Goal: Complete application form

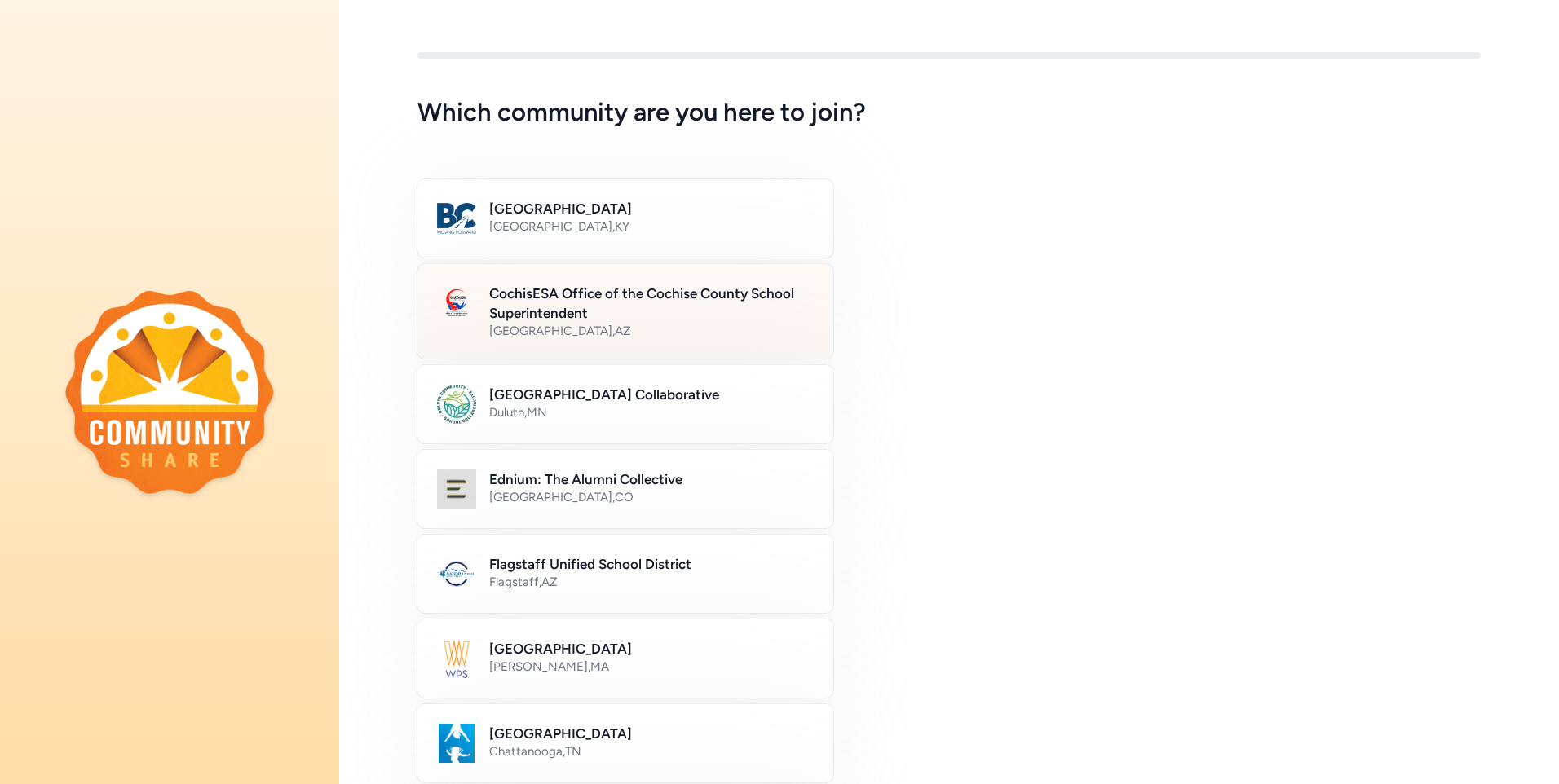
click at [630, 325] on div "[GEOGRAPHIC_DATA] , [GEOGRAPHIC_DATA]" at bounding box center [651, 330] width 324 height 16
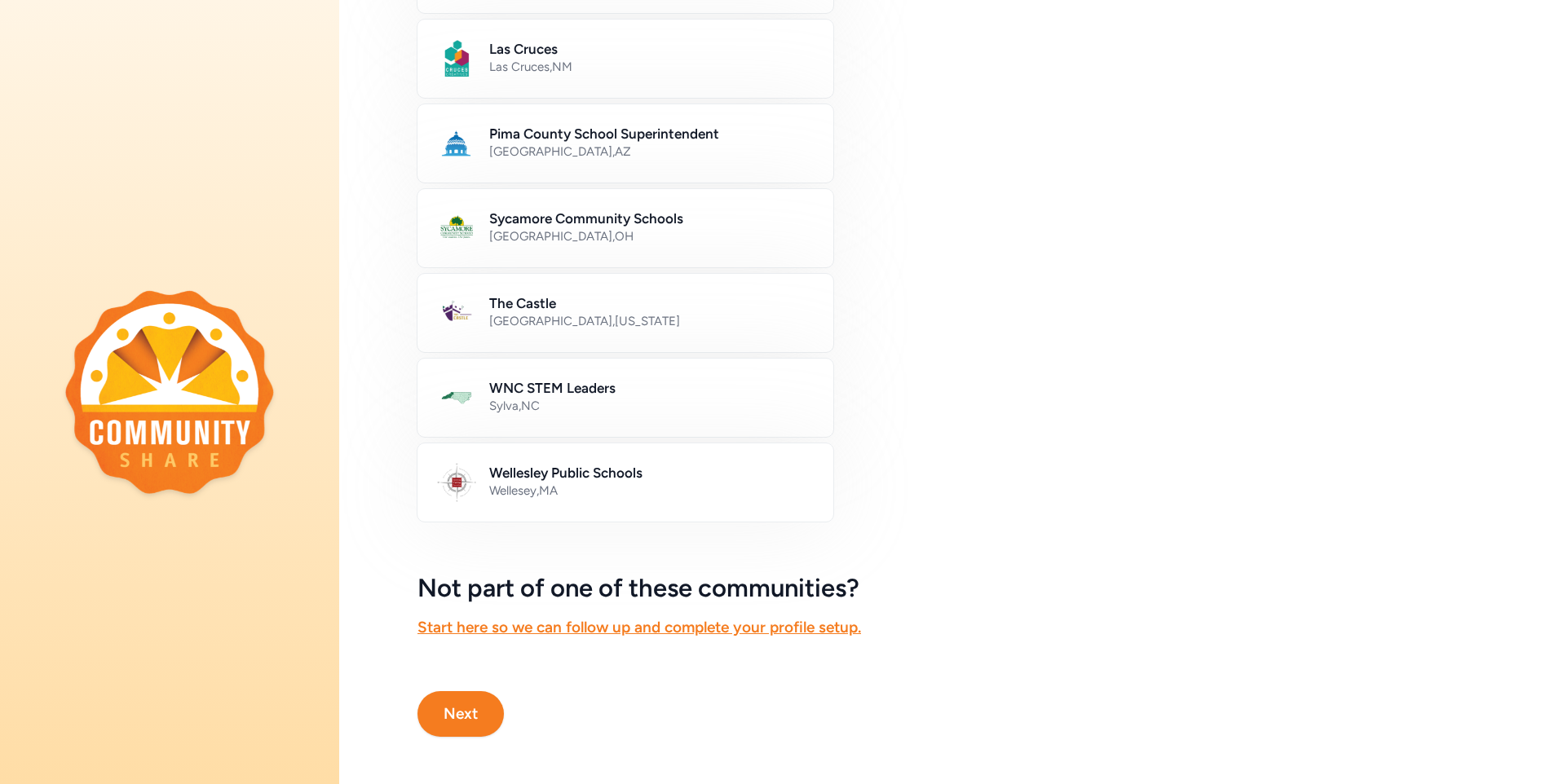
scroll to position [787, 0]
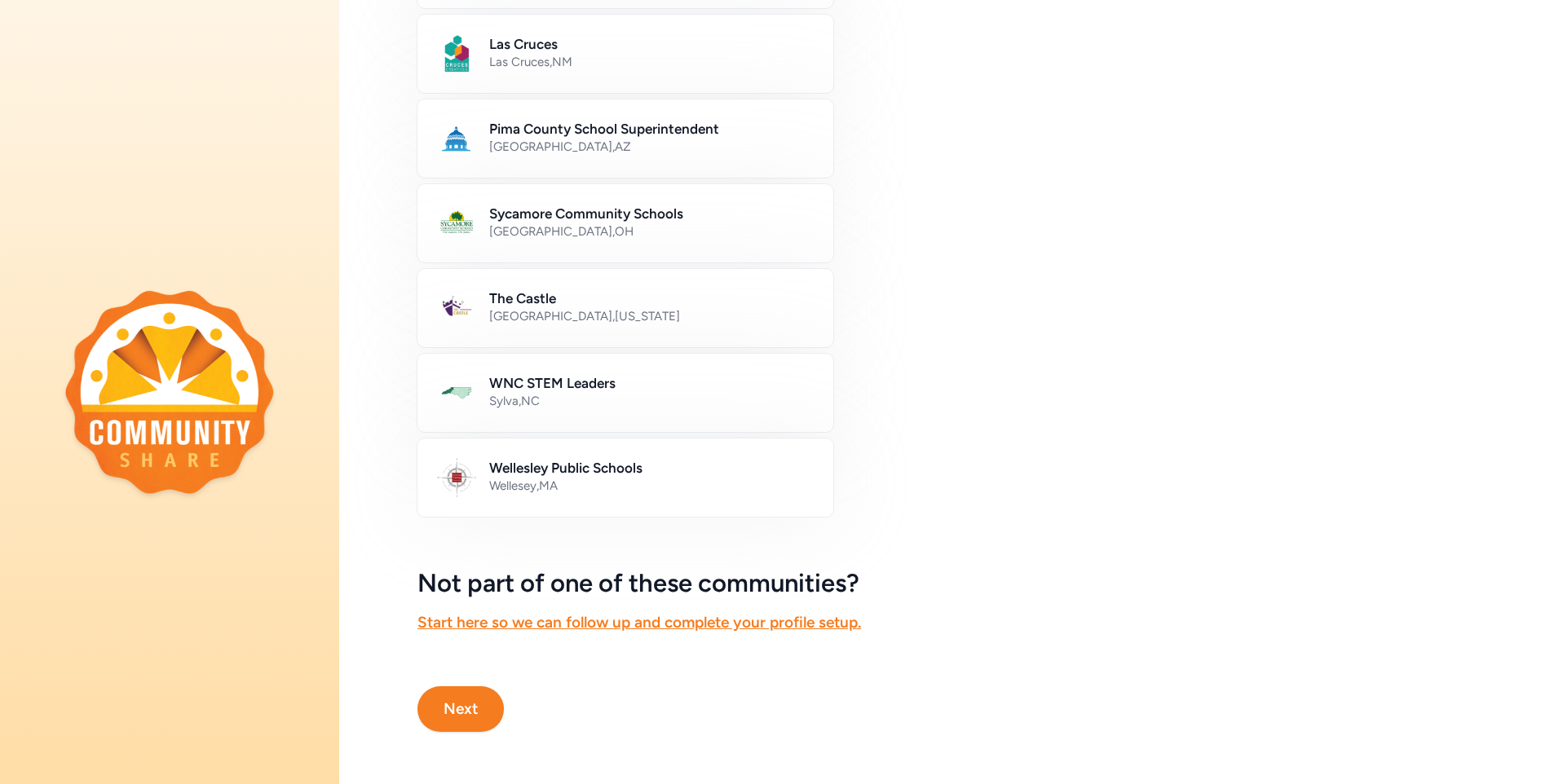
click at [459, 688] on button "Next" at bounding box center [461, 709] width 87 height 46
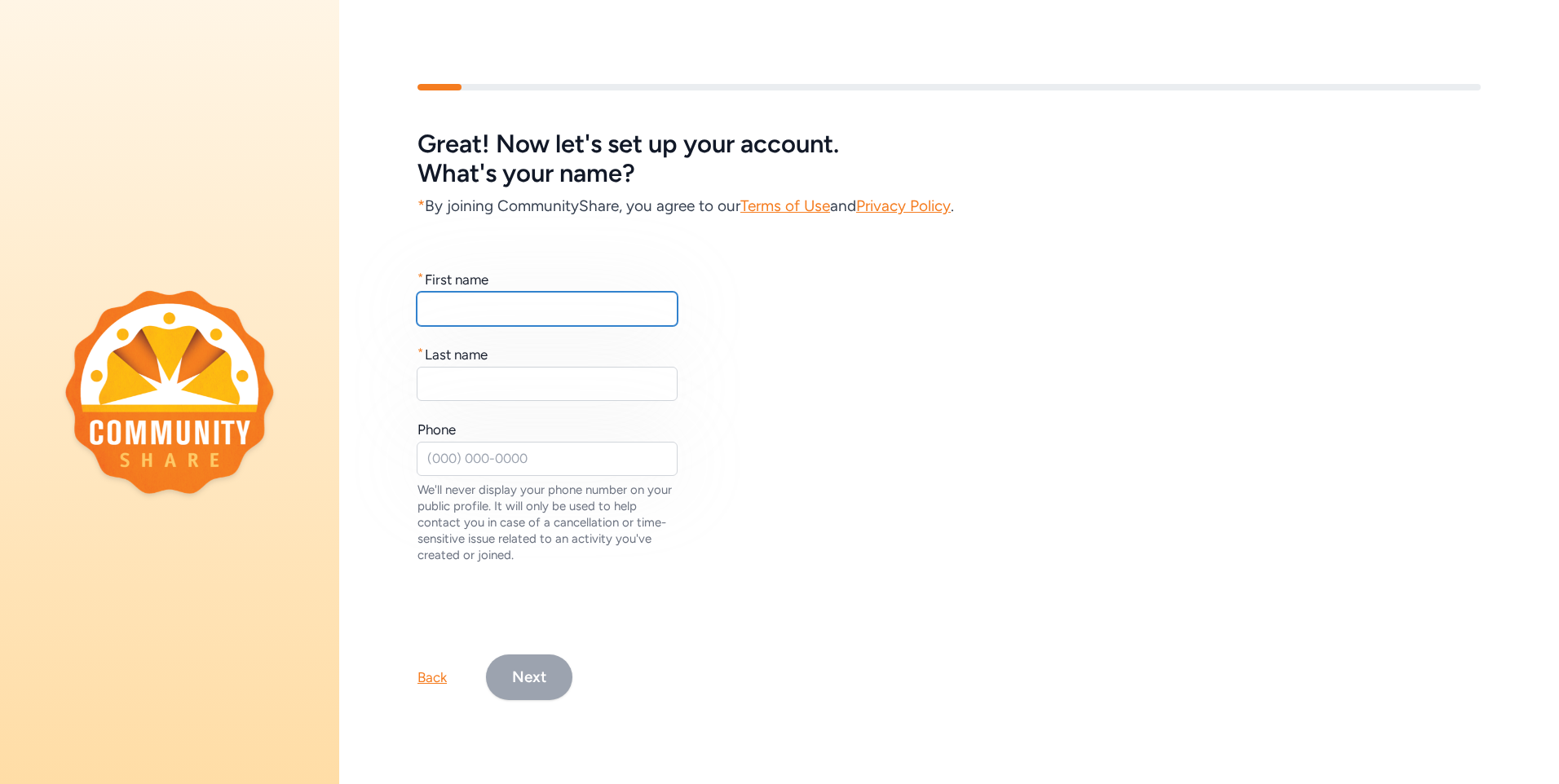
click at [458, 306] on input "text" at bounding box center [547, 309] width 261 height 34
type input "Marcia"
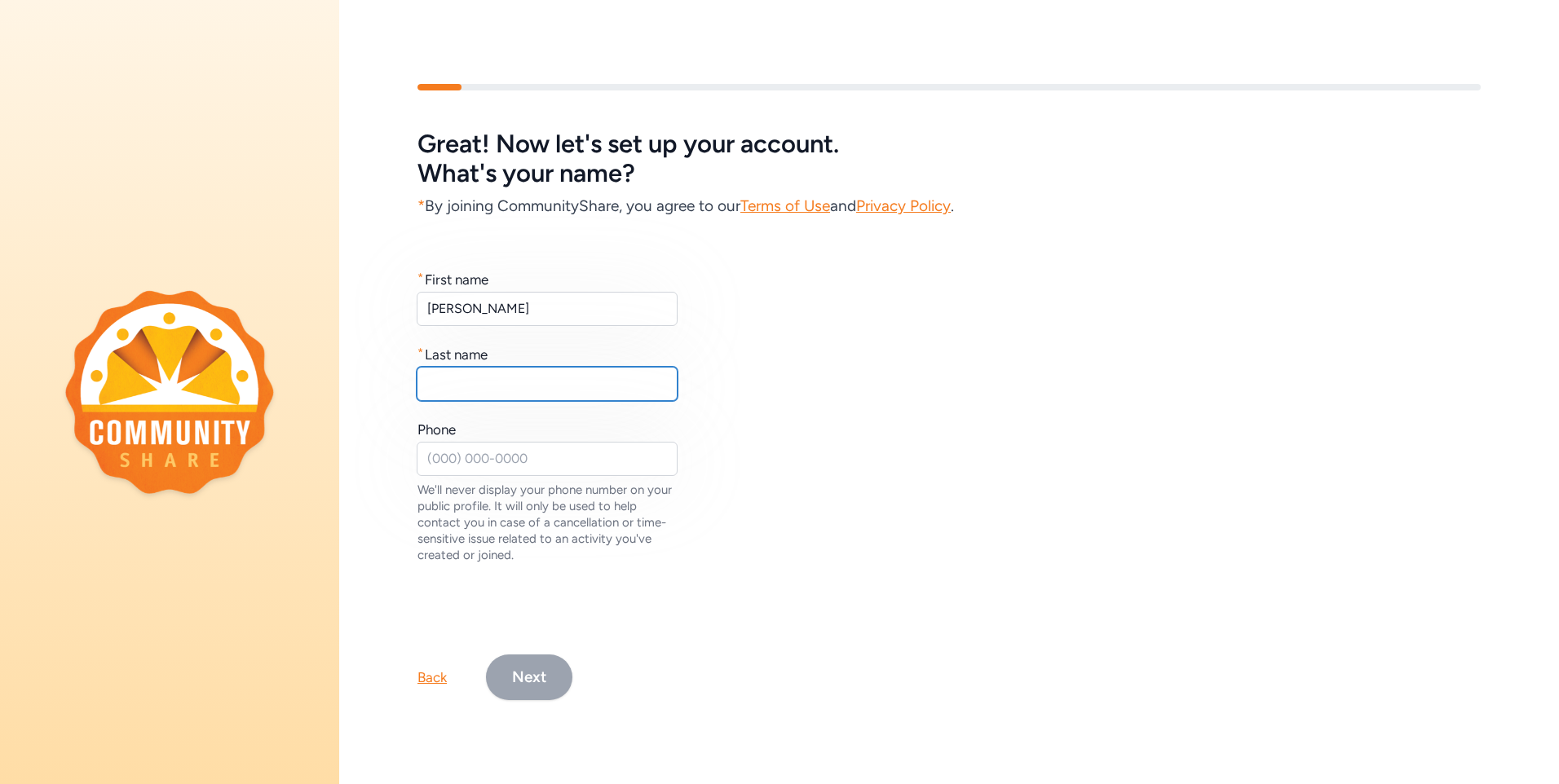
click at [476, 382] on input "text" at bounding box center [547, 384] width 261 height 34
type input "Bruno"
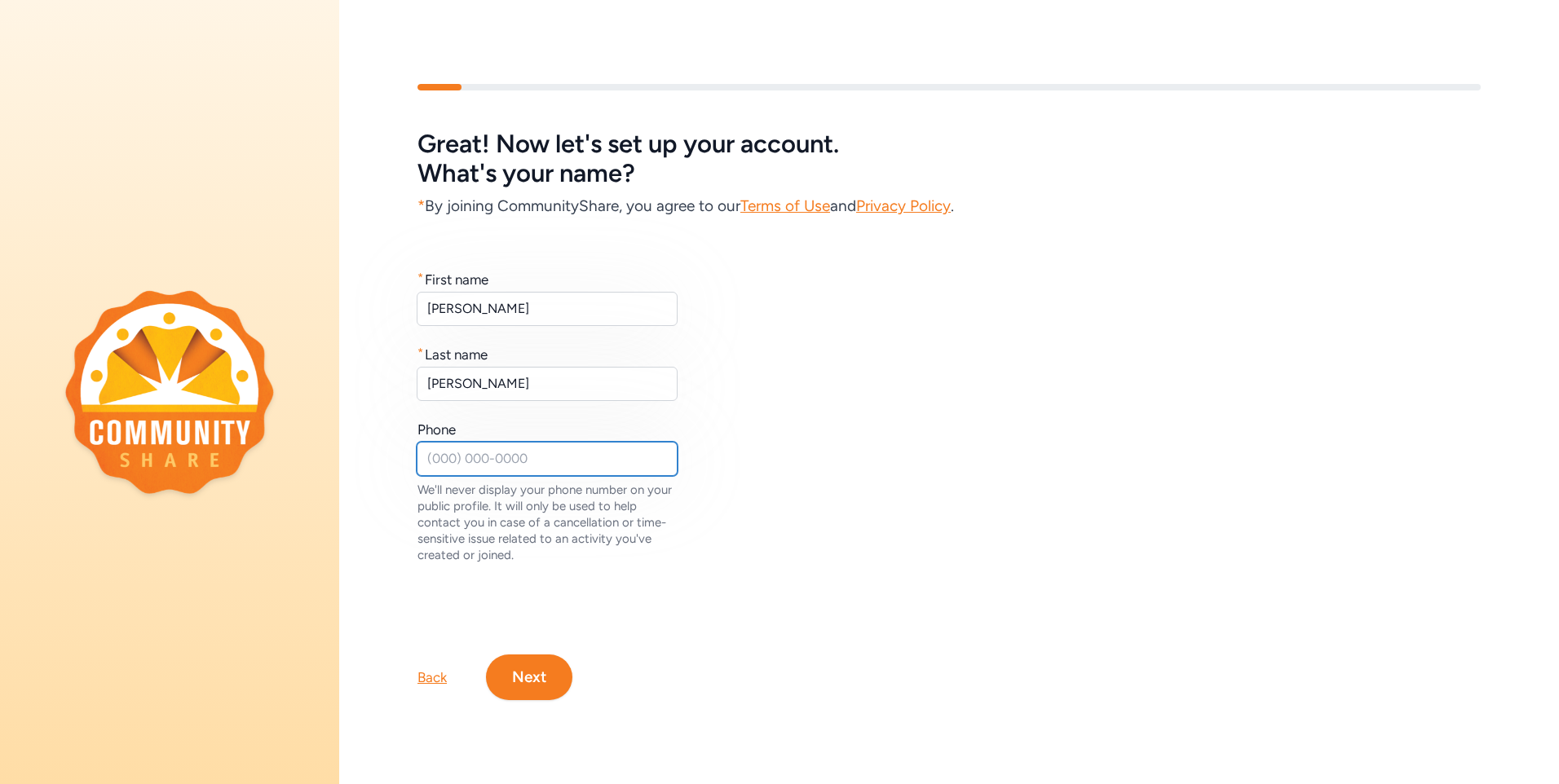
click at [470, 459] on input "text" at bounding box center [547, 459] width 261 height 34
type input "5204588205"
click at [531, 674] on button "Next" at bounding box center [530, 678] width 87 height 46
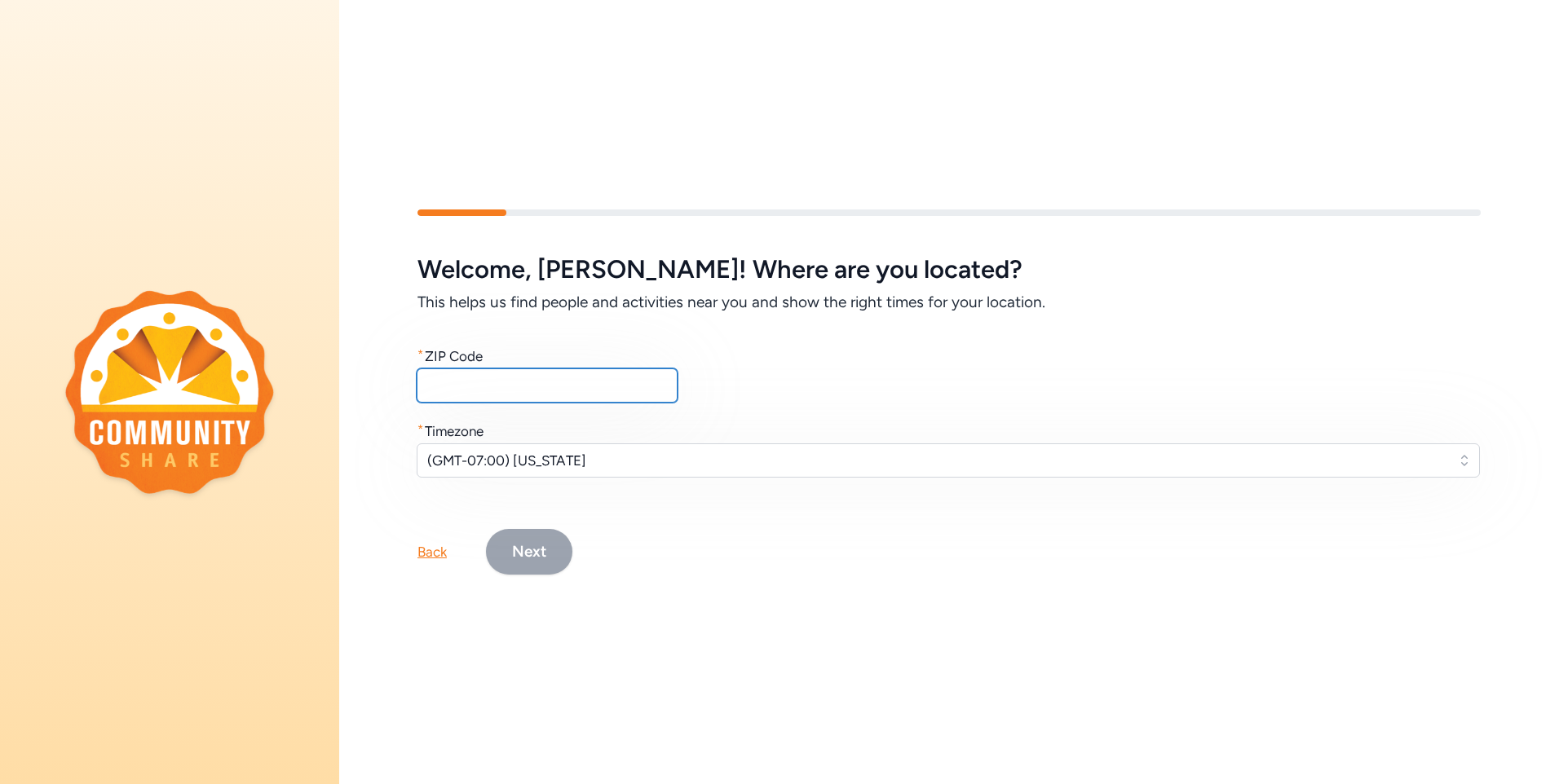
click at [478, 375] on input "text" at bounding box center [547, 386] width 261 height 34
type input "85603"
click at [524, 546] on button "Next" at bounding box center [530, 552] width 87 height 46
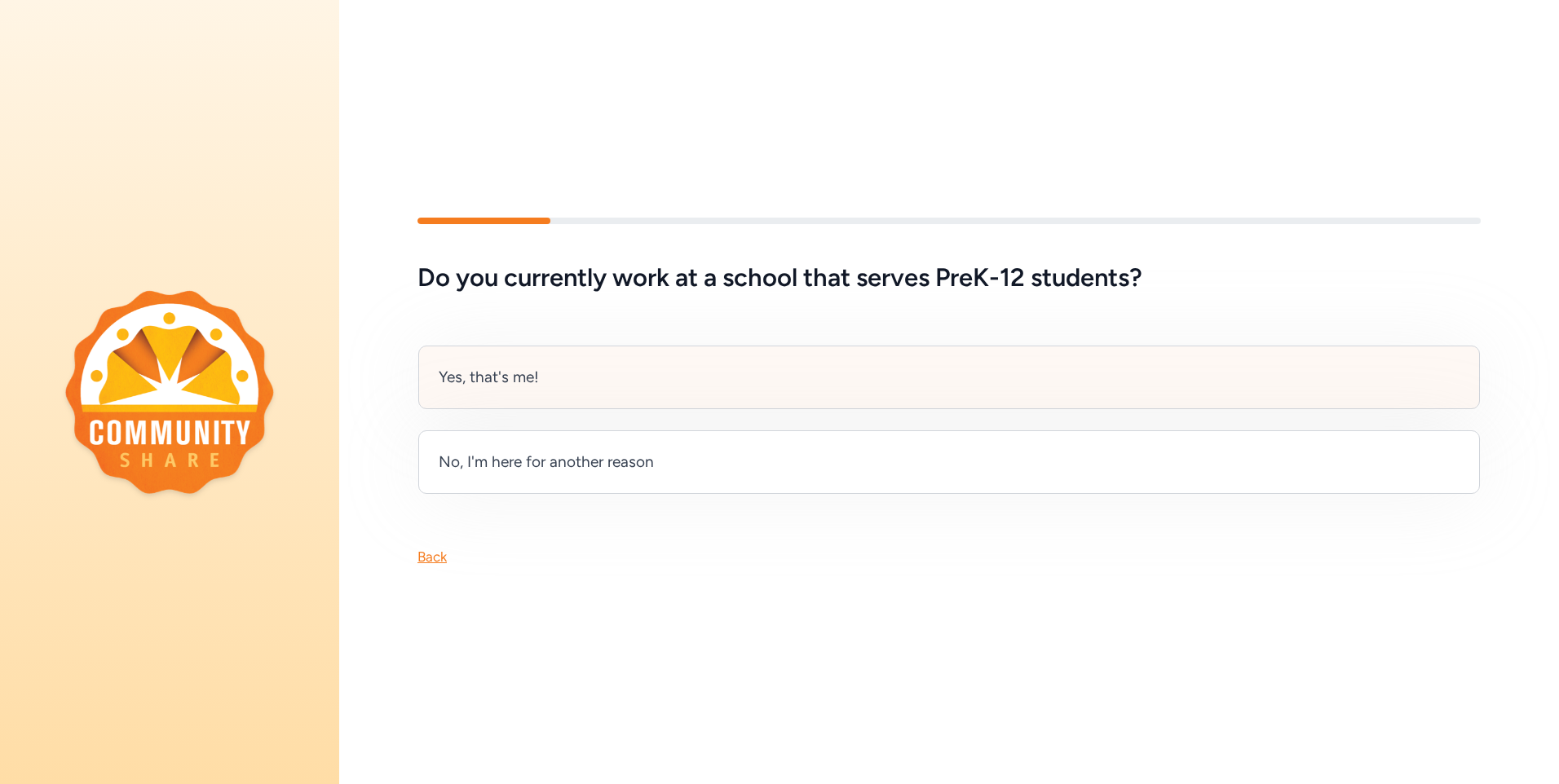
click at [576, 370] on div "Yes, that's me!" at bounding box center [949, 377] width 1062 height 64
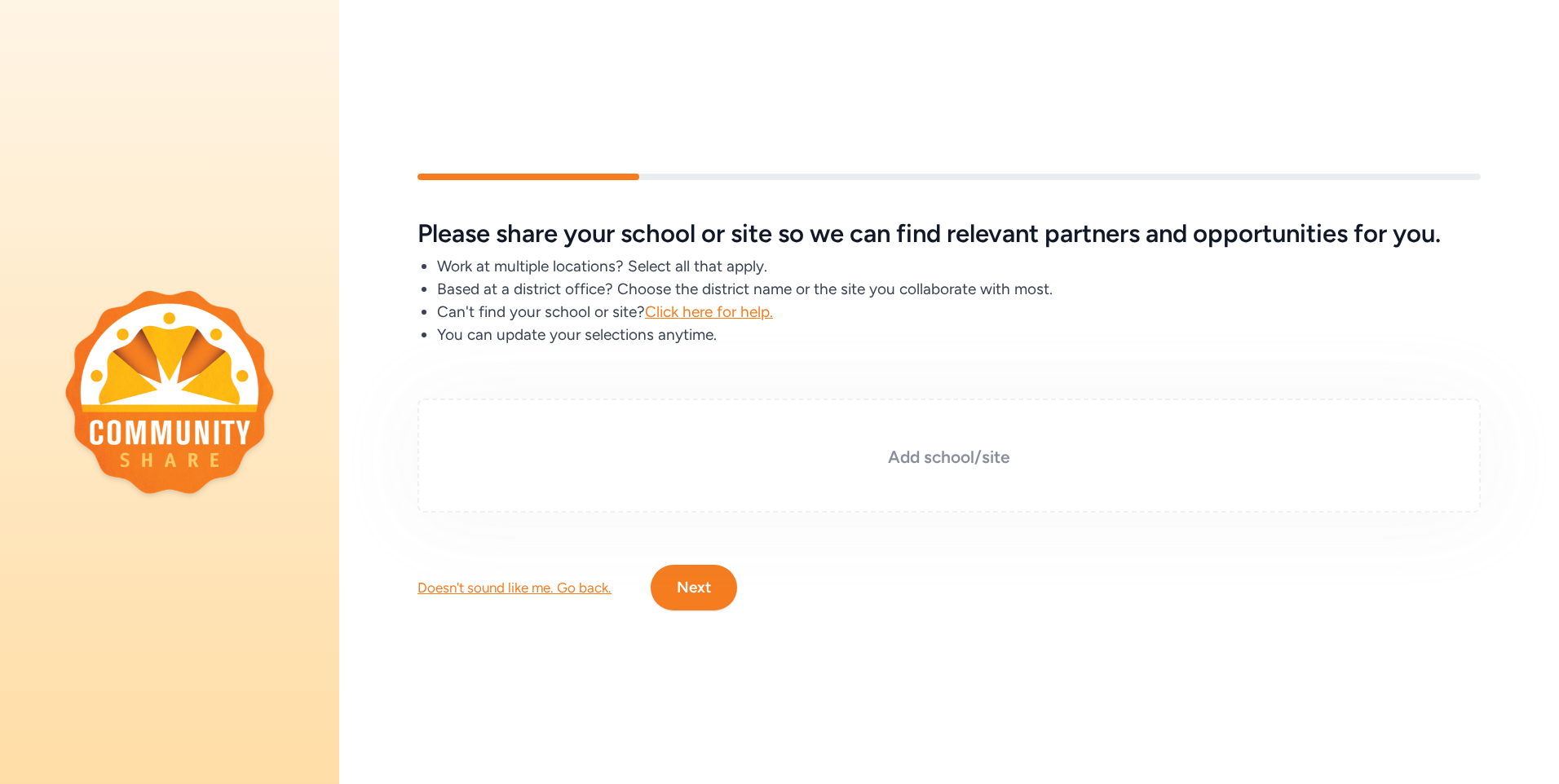
click at [689, 456] on h3 "Add school/site" at bounding box center [949, 457] width 982 height 23
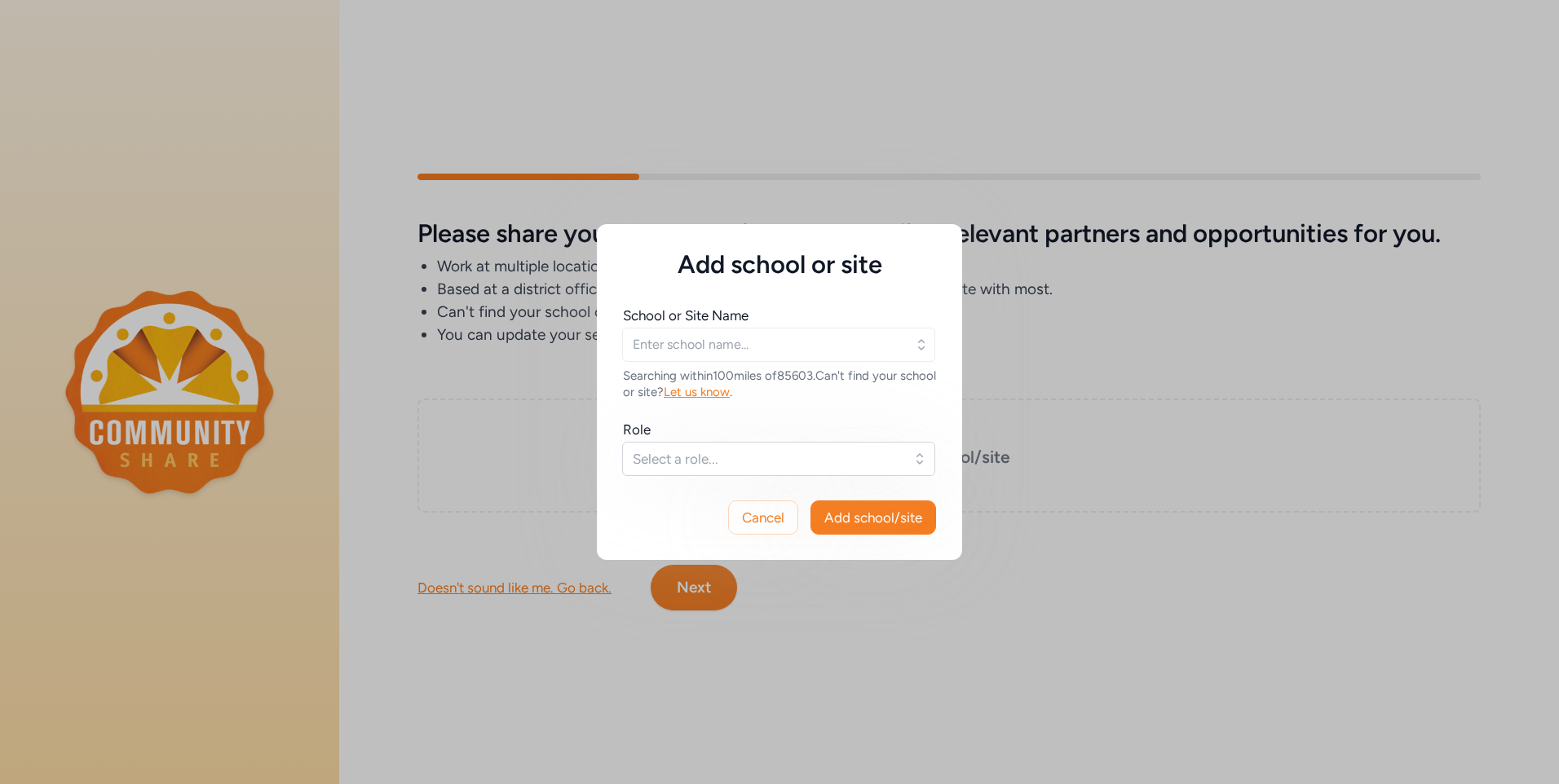
click at [913, 346] on div at bounding box center [780, 345] width 313 height 32
click at [832, 357] on input "text" at bounding box center [779, 345] width 313 height 34
click at [920, 340] on icon "button" at bounding box center [921, 345] width 16 height 16
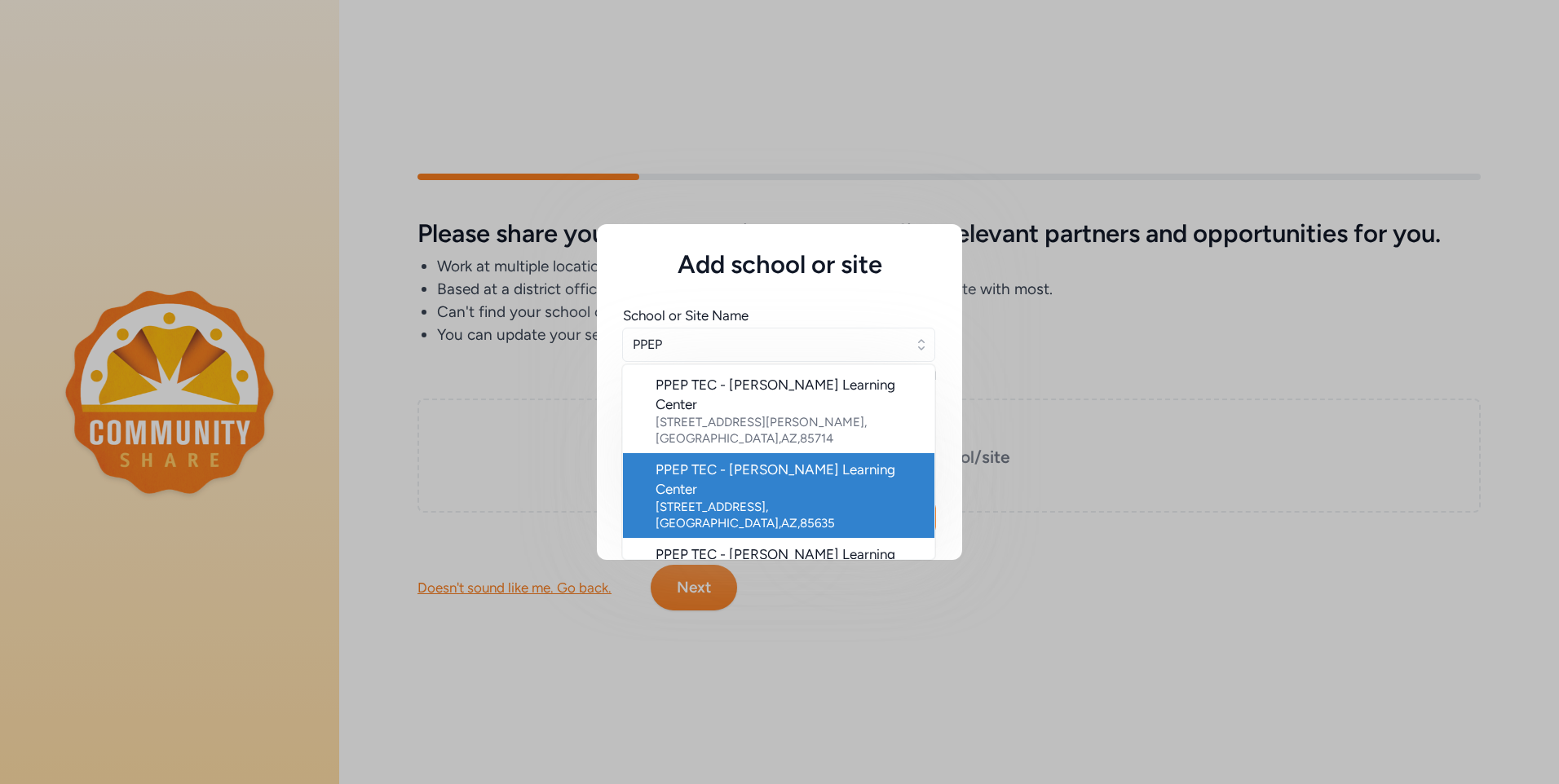
click at [666, 473] on div "PPEP TEC - Colin L. Powell Learning Center" at bounding box center [788, 479] width 266 height 39
type input "PPEP TEC - Colin L. Powell Learning Center"
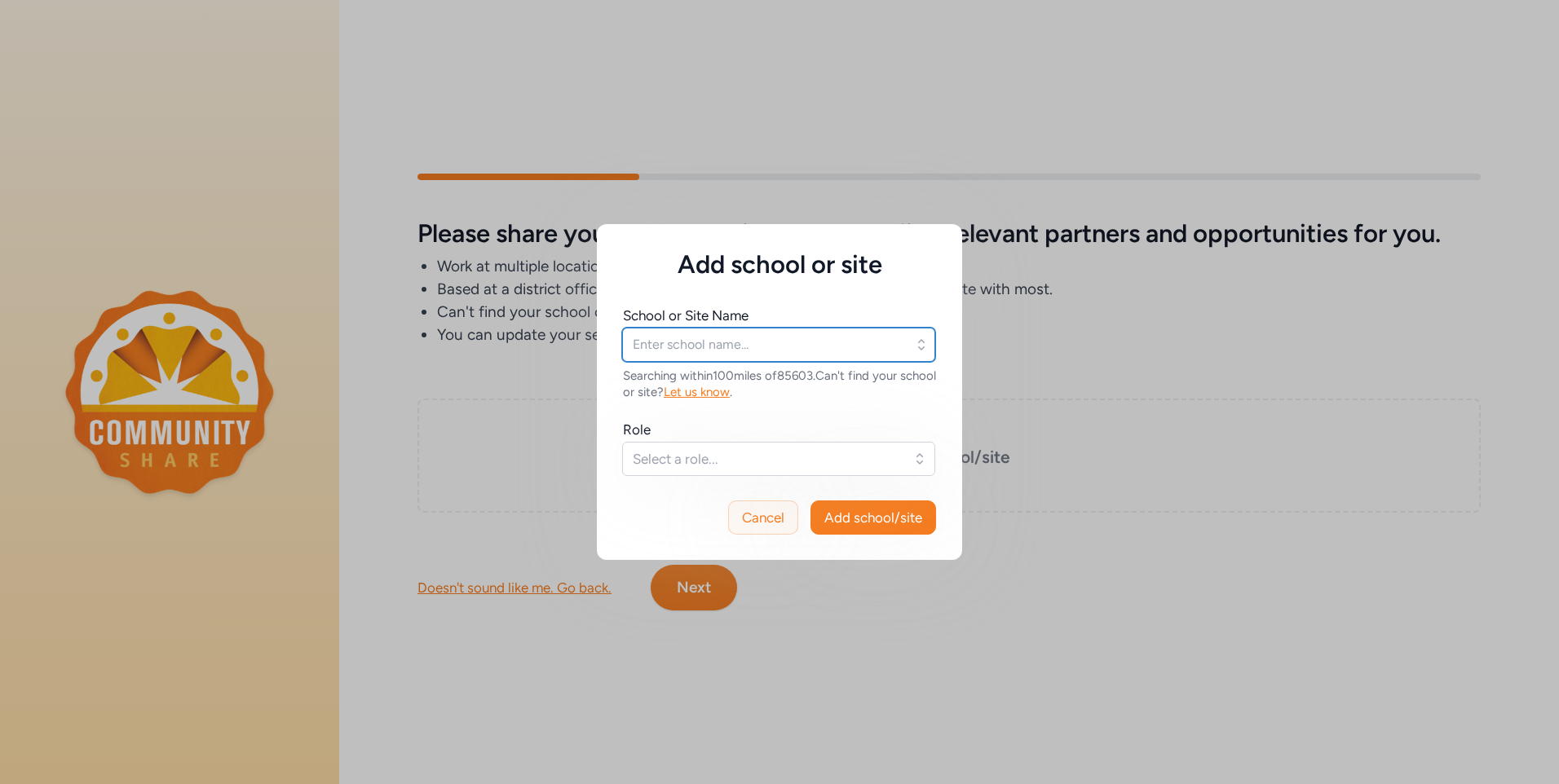
type input "PPEP TEC - Colin L. Powell Learning Center"
click at [824, 457] on span "Select a role..." at bounding box center [767, 459] width 269 height 20
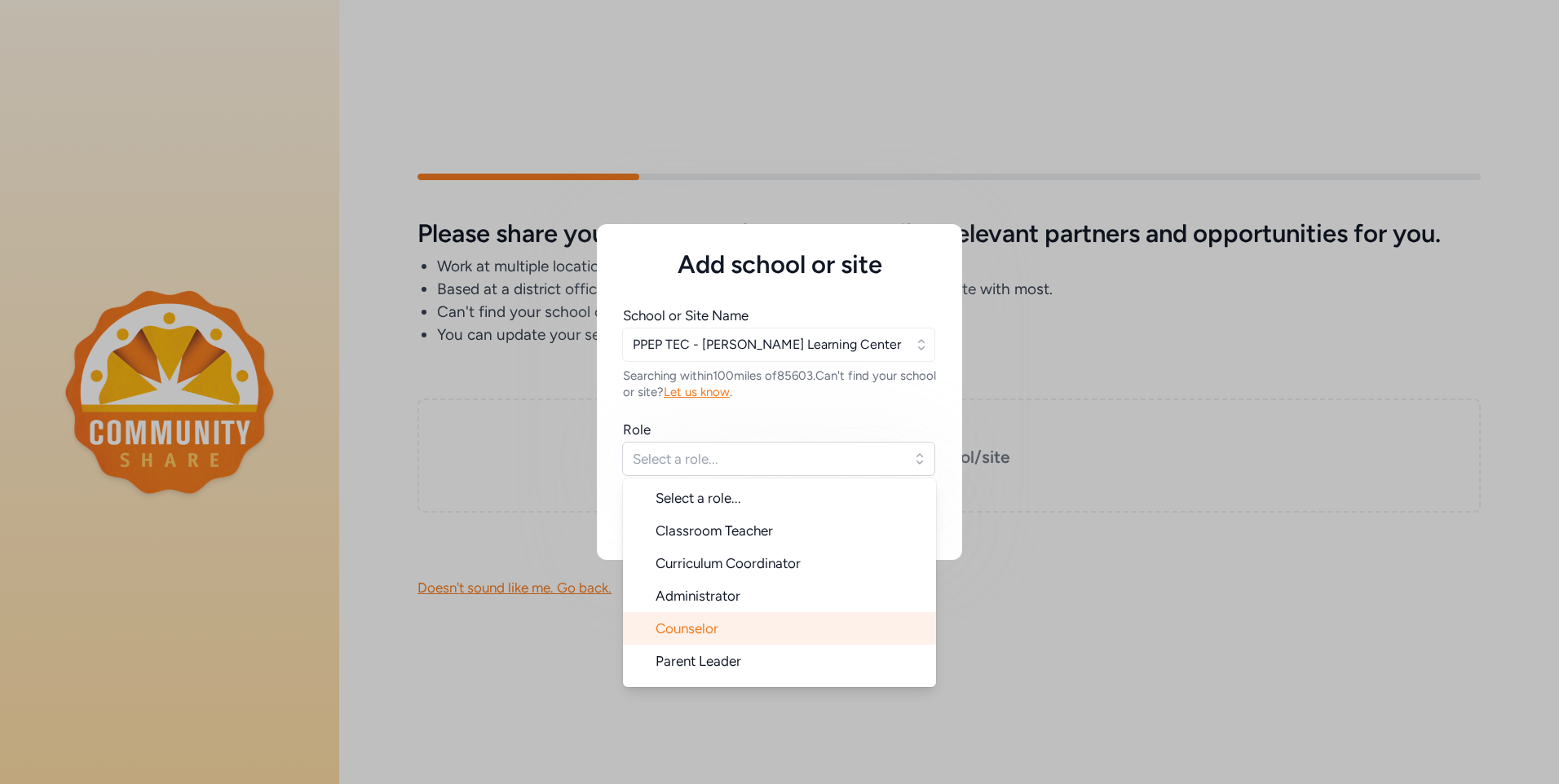
click at [683, 629] on span "Counselor" at bounding box center [687, 628] width 63 height 16
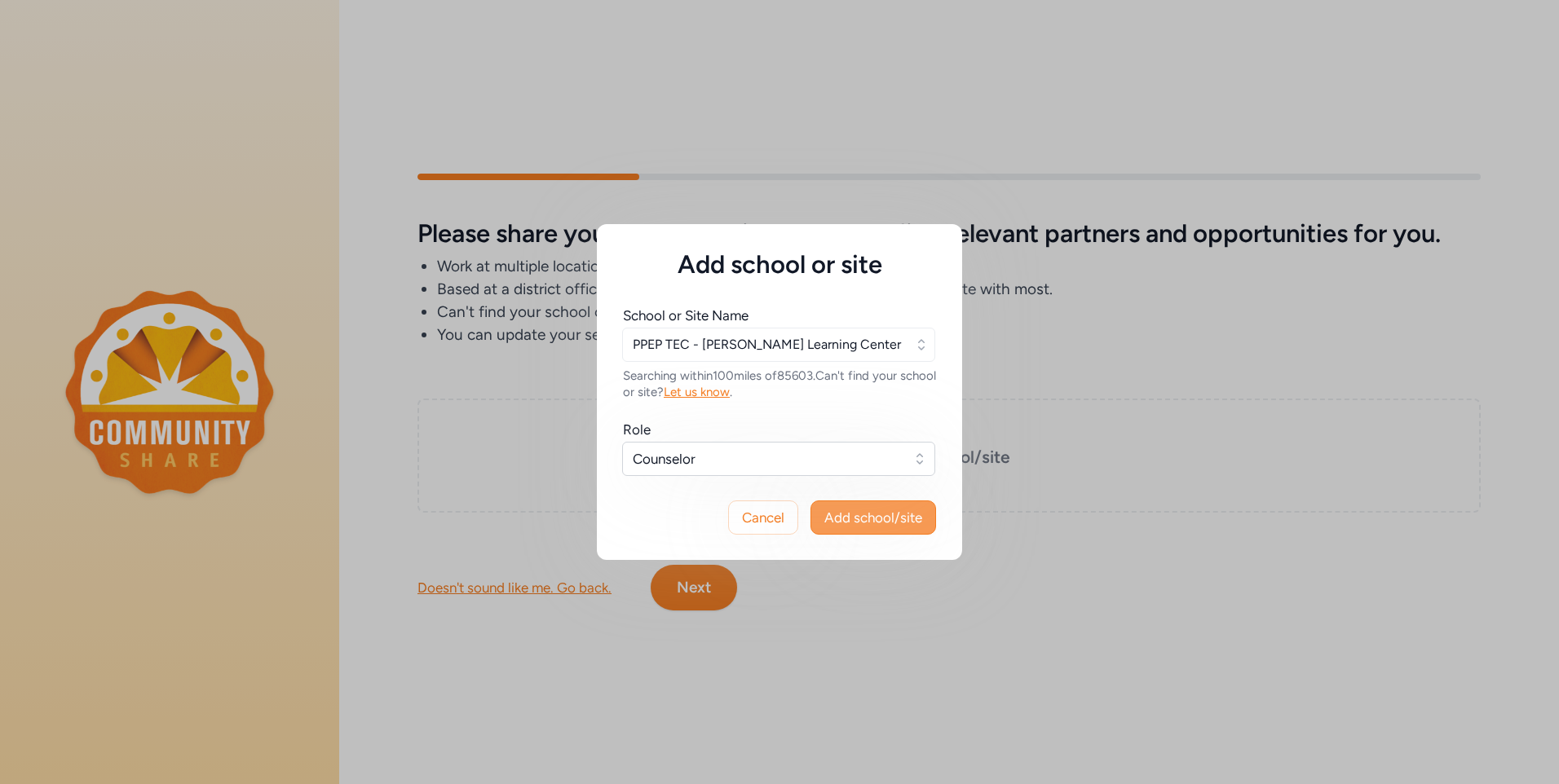
click at [852, 511] on span "Add school/site" at bounding box center [873, 518] width 98 height 20
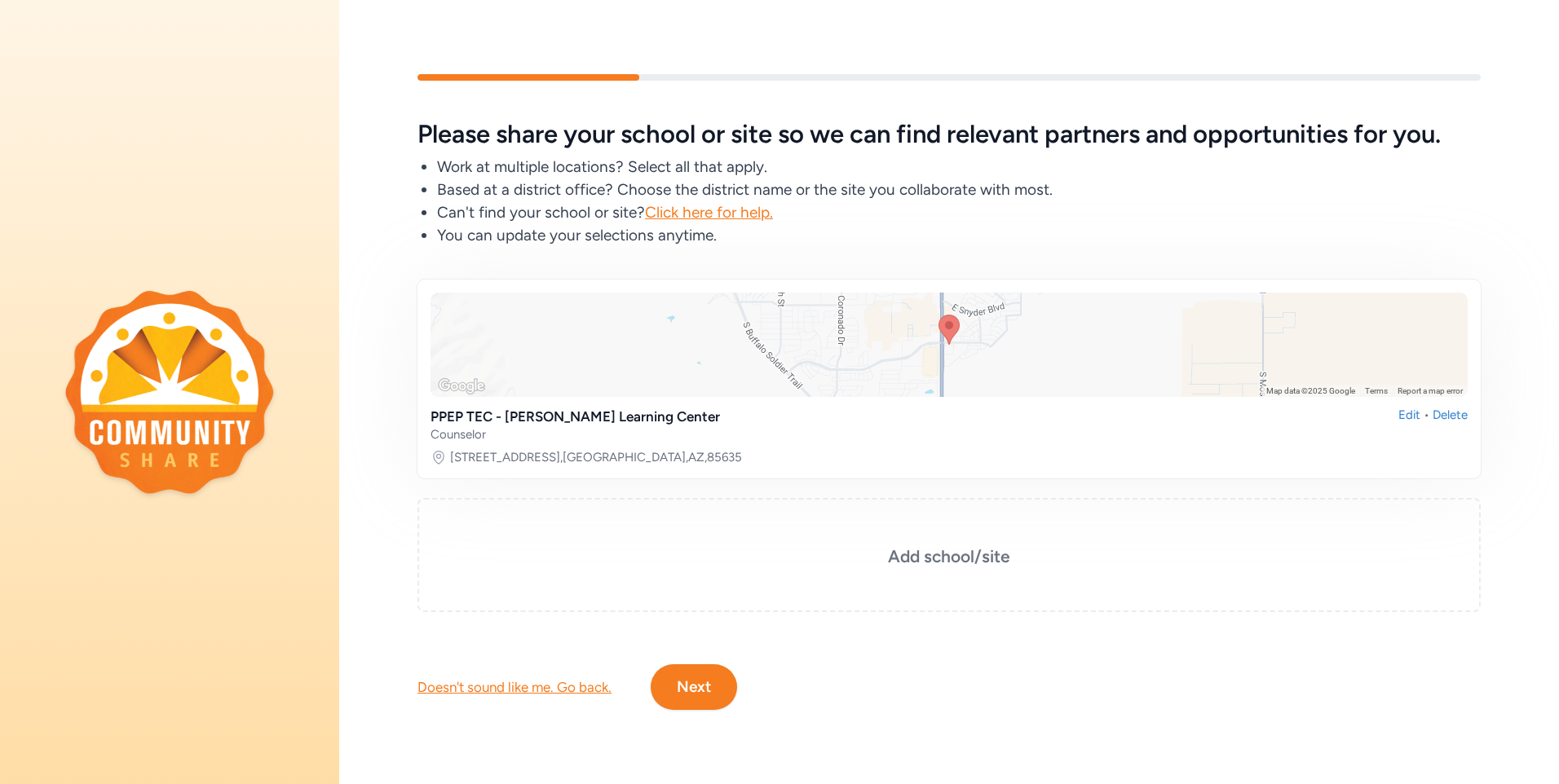
click at [706, 682] on button "Next" at bounding box center [694, 688] width 87 height 46
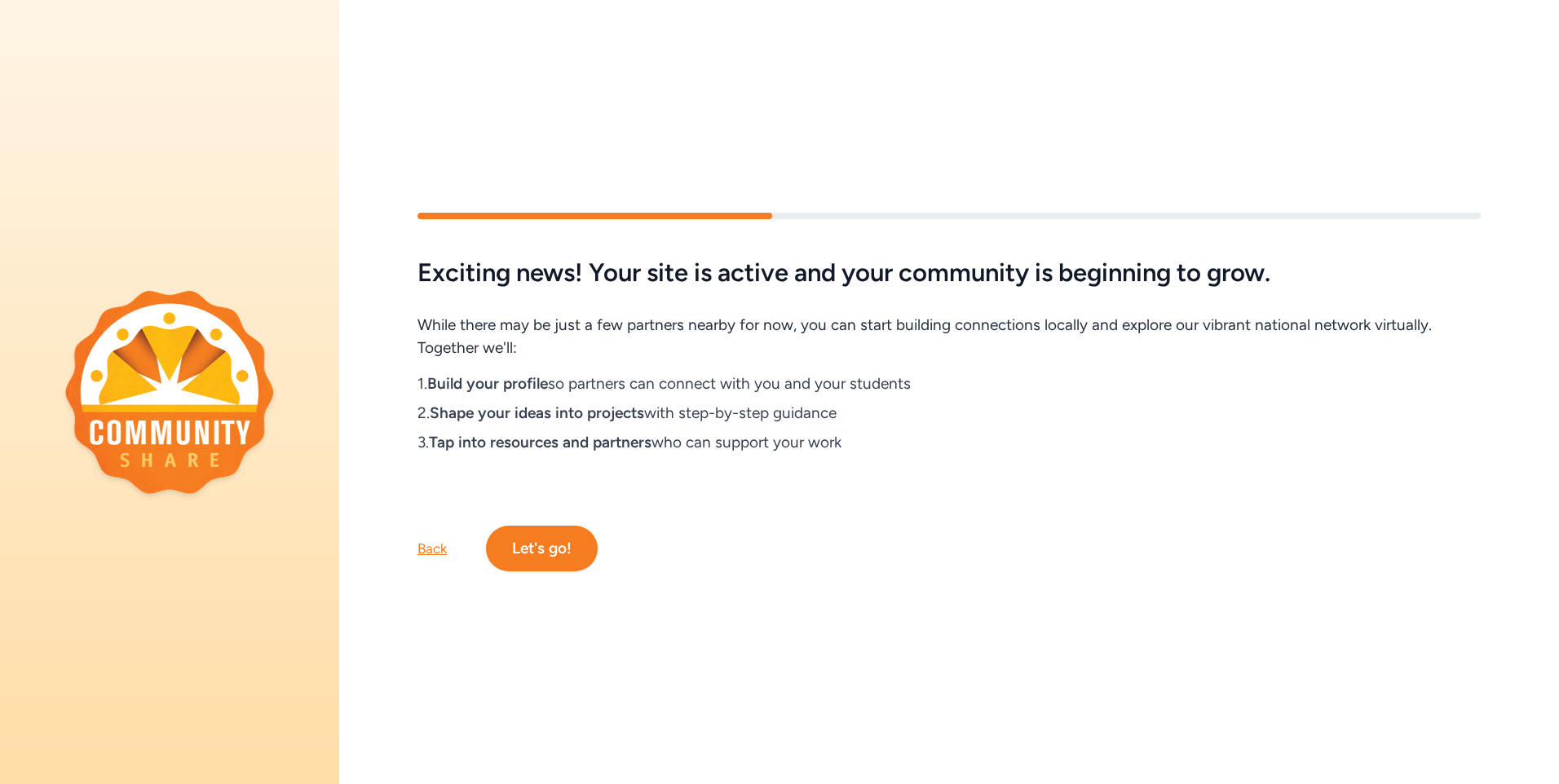
click at [524, 537] on button "Let's go!" at bounding box center [542, 549] width 112 height 46
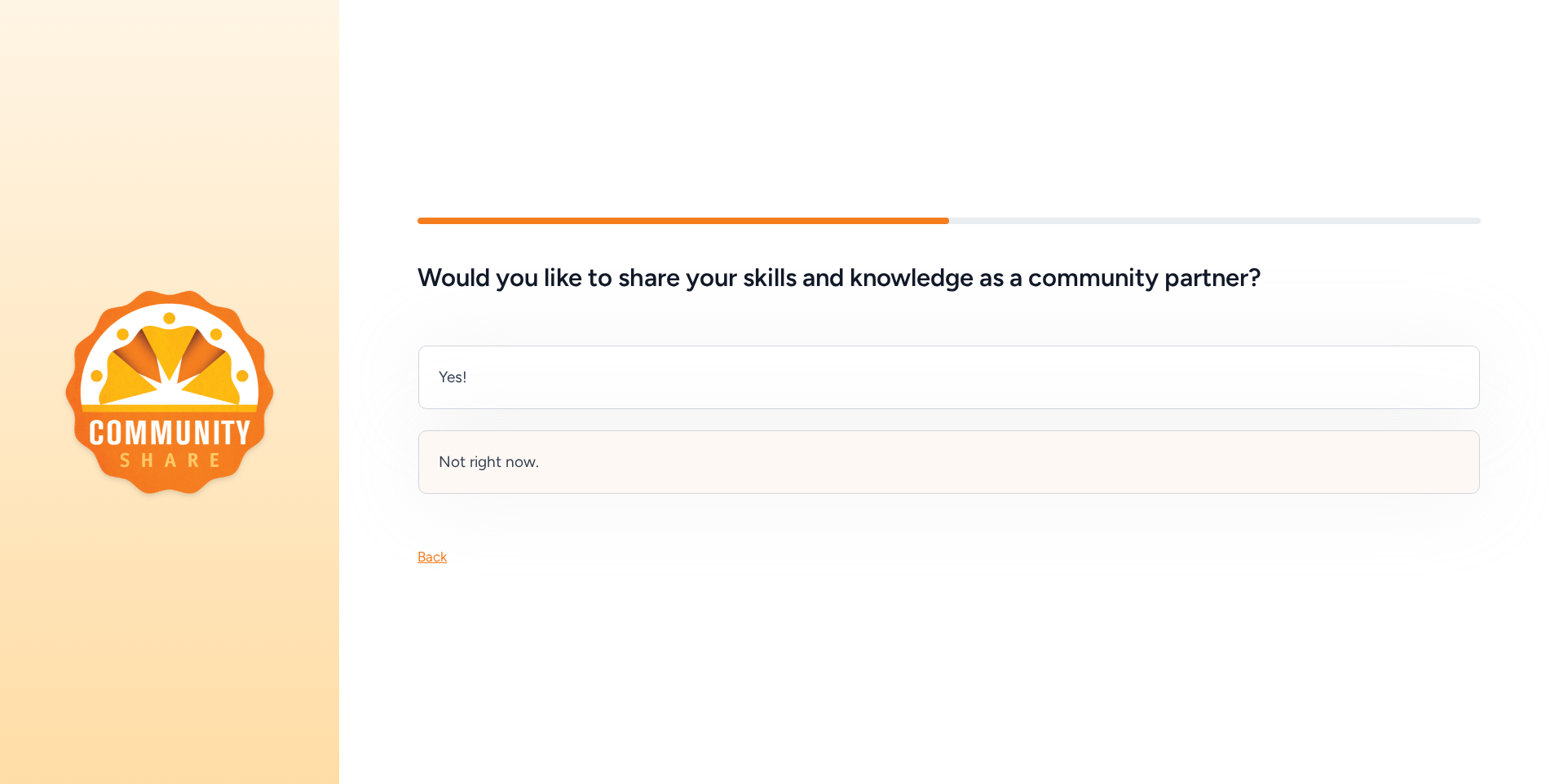
click at [492, 462] on div "Not right now." at bounding box center [489, 462] width 100 height 23
